Goal: Task Accomplishment & Management: Manage account settings

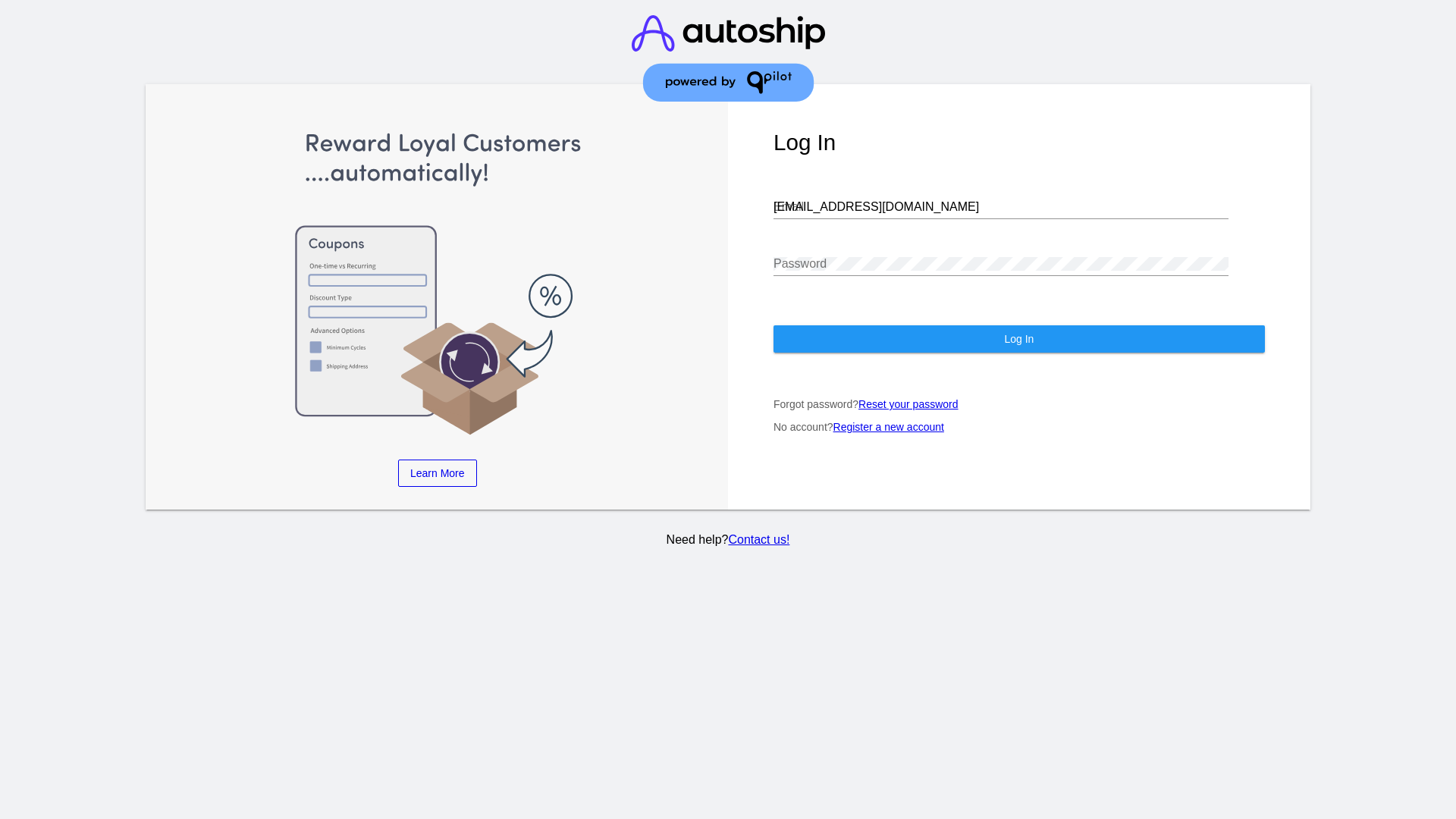
type input "[EMAIL_ADDRESS][DOMAIN_NAME]"
click at [1019, 339] on span "Log In" at bounding box center [1019, 339] width 30 height 12
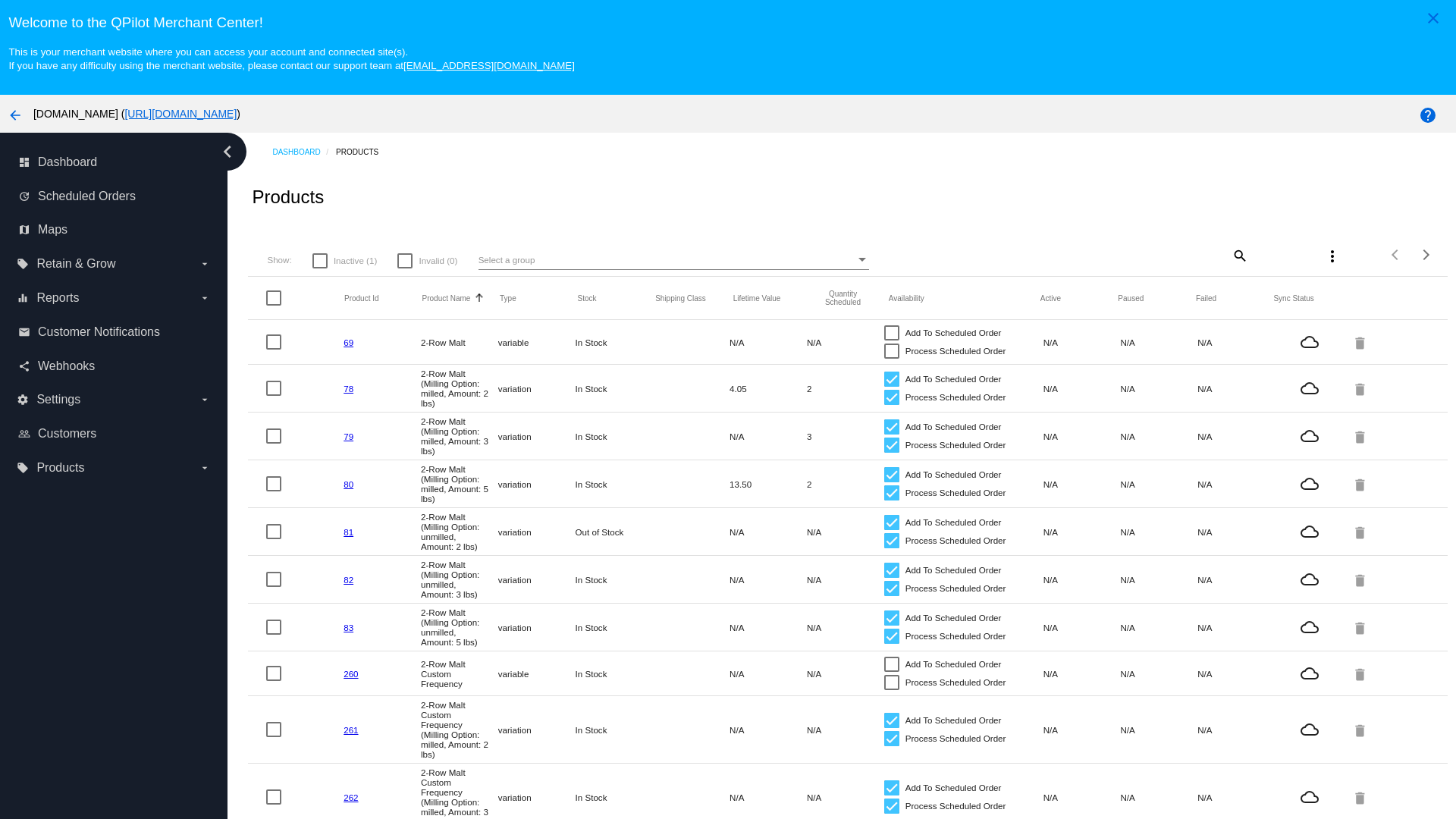
click at [344, 260] on span "Inactive (1)" at bounding box center [355, 260] width 43 height 18
click at [320, 269] on input "Inactive (1)" at bounding box center [319, 269] width 1 height 1
checkbox input "true"
click at [1230, 255] on mat-icon "search" at bounding box center [1239, 255] width 18 height 24
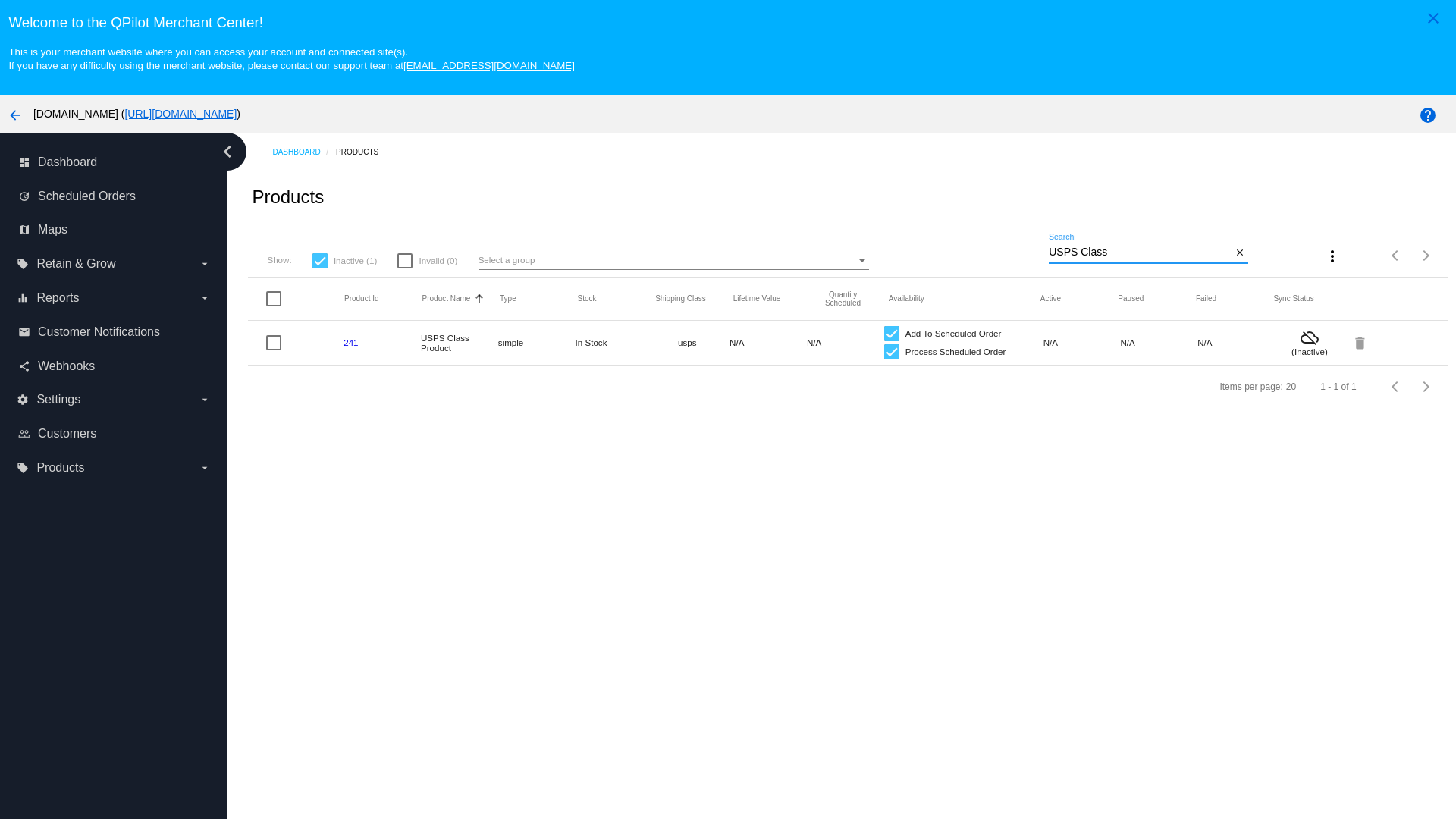
type input "USPS Class"
click at [884, 351] on div at bounding box center [891, 351] width 15 height 15
click at [891, 360] on input "Process Scheduled Order" at bounding box center [891, 360] width 1 height 1
checkbox input "false"
click at [884, 333] on div at bounding box center [891, 333] width 15 height 15
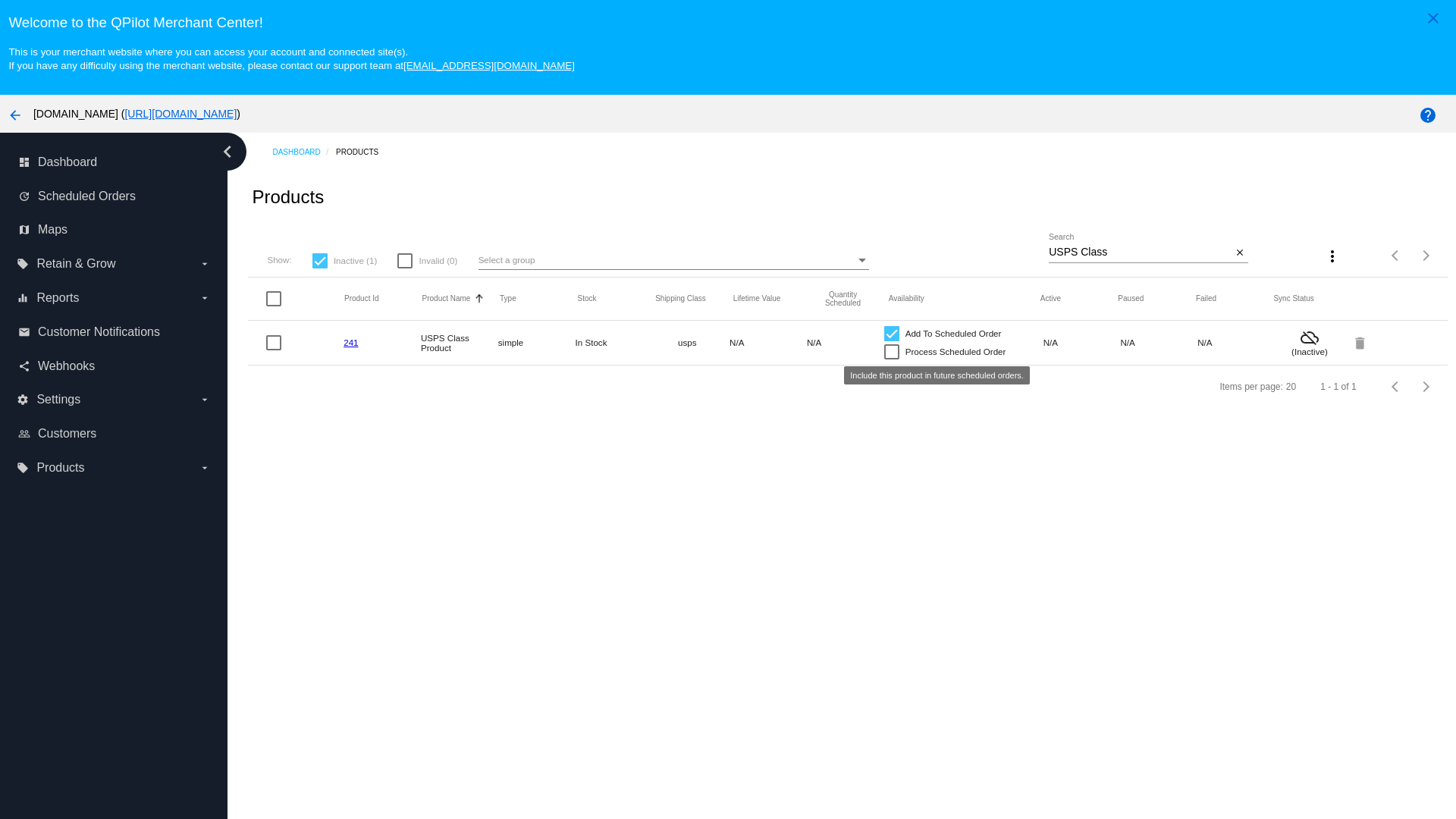
click at [891, 341] on input "Add To Scheduled Order" at bounding box center [891, 341] width 1 height 1
checkbox input "false"
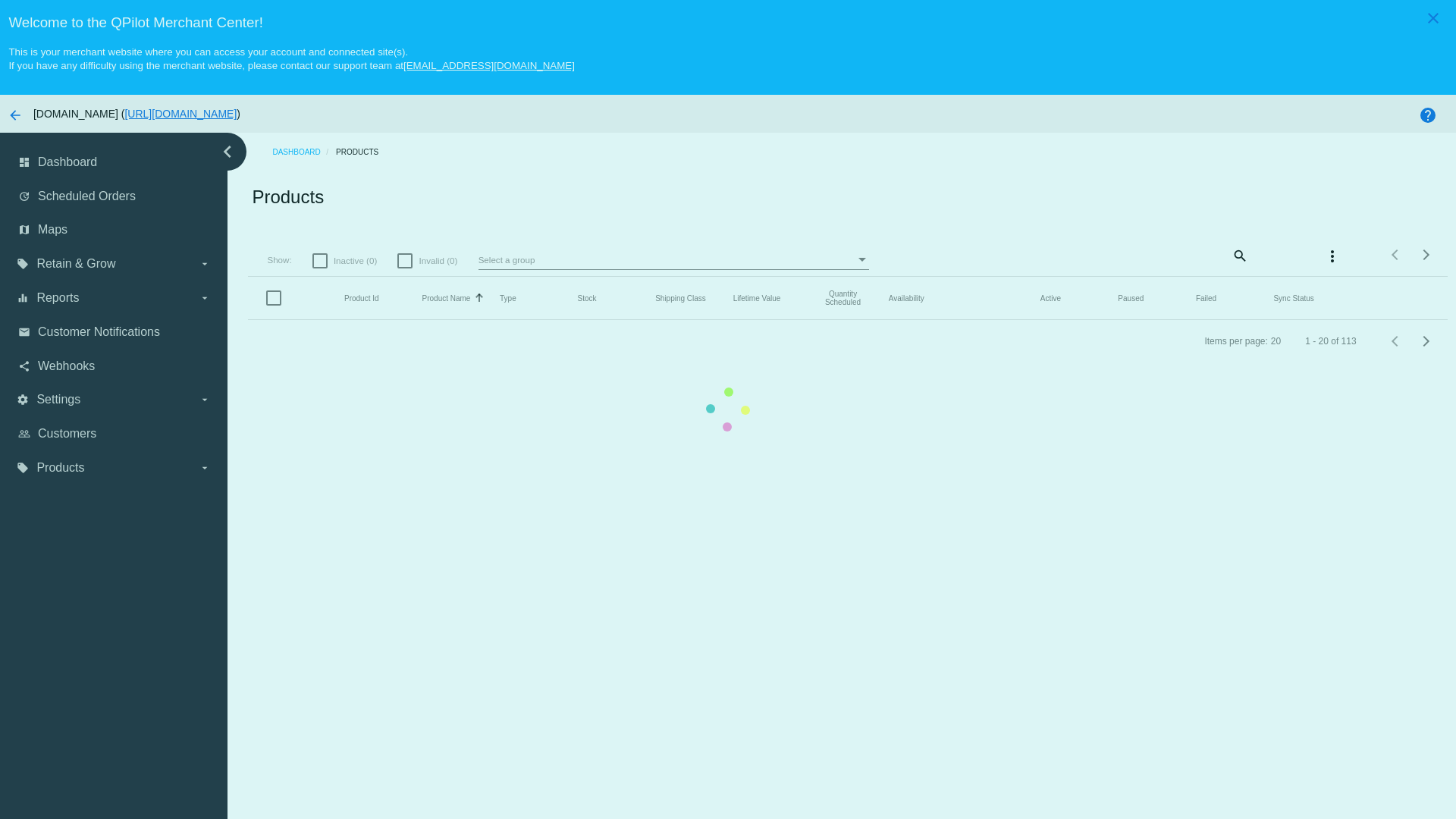
click at [1230, 255] on mat-icon "search" at bounding box center [1239, 255] width 18 height 24
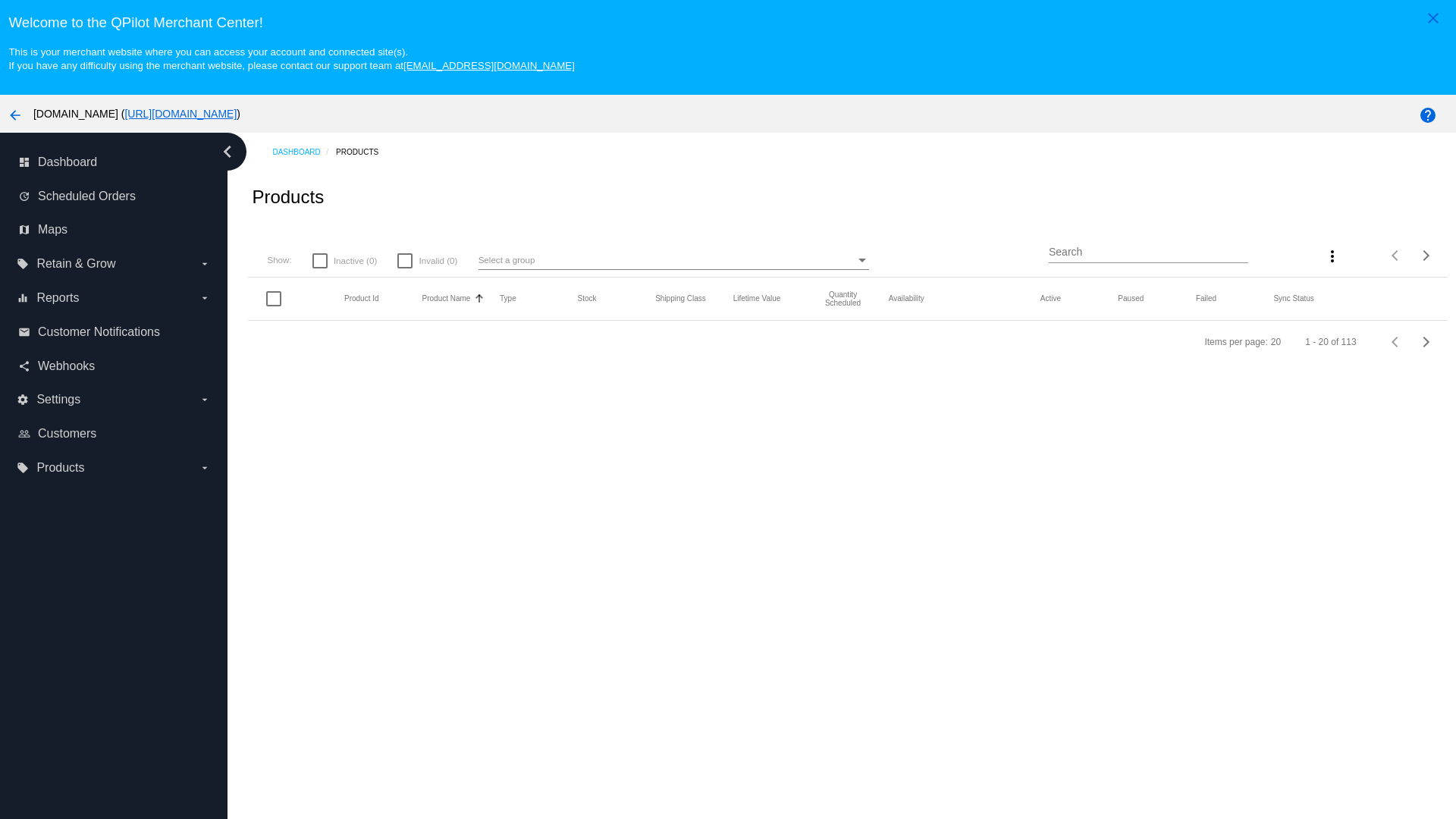
type input "USPS Class"
